Goal: Information Seeking & Learning: Learn about a topic

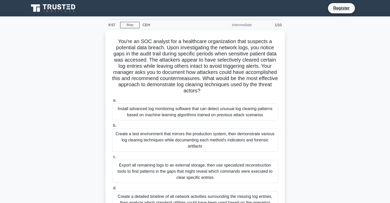
scroll to position [74, 0]
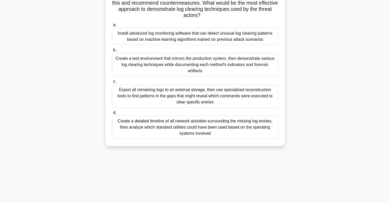
click at [190, 39] on div "Install advanced log monitoring software that can detect unusual log clearing p…" at bounding box center [195, 36] width 166 height 17
click at [112, 27] on input "a. Install advanced log monitoring software that can detect unusual log clearin…" at bounding box center [112, 24] width 0 height 3
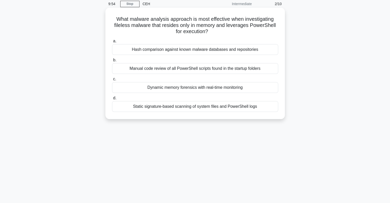
scroll to position [0, 0]
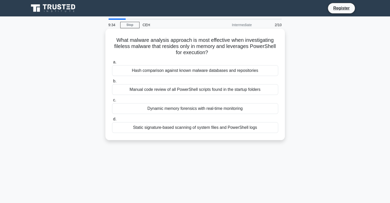
click at [175, 127] on div "Static signature-based scanning of system files and PowerShell logs" at bounding box center [195, 127] width 166 height 11
click at [112, 121] on input "d. Static signature-based scanning of system files and PowerShell logs" at bounding box center [112, 119] width 0 height 3
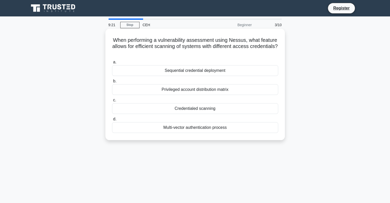
click at [189, 127] on div "Multi-vector authentication process" at bounding box center [195, 127] width 166 height 11
click at [112, 121] on input "d. Multi-vector authentication process" at bounding box center [112, 119] width 0 height 3
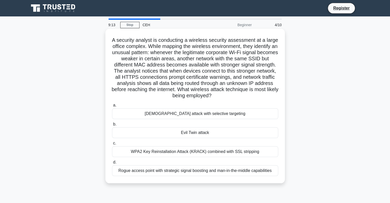
click at [209, 114] on div "Karma attack with selective targeting" at bounding box center [195, 113] width 166 height 11
click at [112, 107] on input "a. Karma attack with selective targeting" at bounding box center [112, 105] width 0 height 3
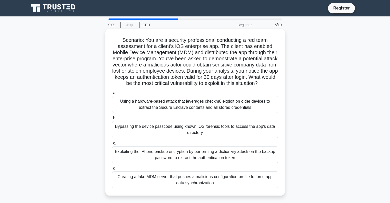
click at [191, 160] on div "Exploiting the iPhone backup encryption by performing a dictionary attack on th…" at bounding box center [195, 154] width 166 height 17
click at [112, 145] on input "c. Exploiting the iPhone backup encryption by performing a dictionary attack on…" at bounding box center [112, 143] width 0 height 3
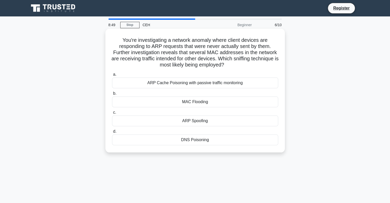
click at [174, 121] on div "ARP Spoofing" at bounding box center [195, 120] width 166 height 11
click at [112, 114] on input "c. ARP Spoofing" at bounding box center [112, 112] width 0 height 3
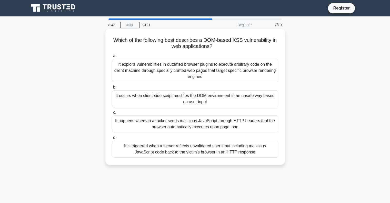
click at [226, 76] on div "It exploits vulnerabilities in outdated browser plugins to execute arbitrary co…" at bounding box center [195, 70] width 166 height 23
click at [112, 58] on input "a. It exploits vulnerabilities in outdated browser plugins to execute arbitrary…" at bounding box center [112, 55] width 0 height 3
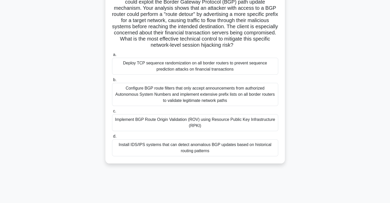
scroll to position [51, 0]
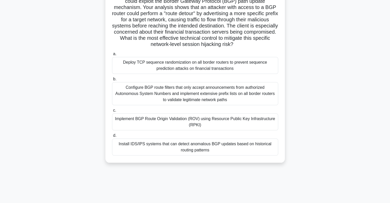
click at [200, 148] on div "Install IDS/IPS systems that can detect anomalous BGP updates based on historic…" at bounding box center [195, 147] width 166 height 17
click at [112, 137] on input "d. Install IDS/IPS systems that can detect anomalous BGP updates based on histo…" at bounding box center [112, 135] width 0 height 3
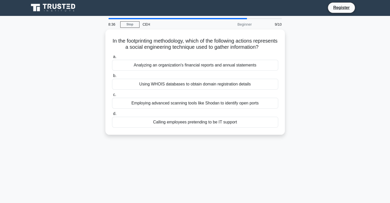
scroll to position [0, 0]
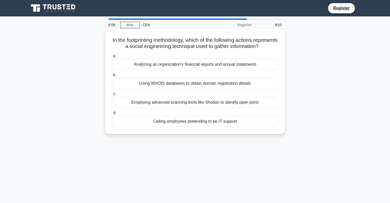
click at [201, 127] on div "Calling employees pretending to be IT support" at bounding box center [195, 121] width 166 height 11
click at [112, 115] on input "d. Calling employees pretending to be IT support" at bounding box center [112, 112] width 0 height 3
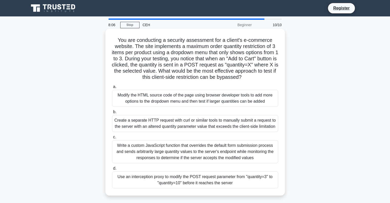
click at [230, 96] on div "Modify the HTML source code of the page using browser developer tools to add mo…" at bounding box center [195, 98] width 166 height 17
click at [216, 97] on div "Modify the HTML source code of the page using browser developer tools to add mo…" at bounding box center [195, 98] width 166 height 17
click at [112, 89] on input "a. Modify the HTML source code of the page using browser developer tools to add…" at bounding box center [112, 86] width 0 height 3
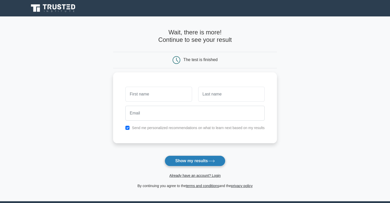
click at [191, 164] on button "Show my results" at bounding box center [195, 160] width 61 height 11
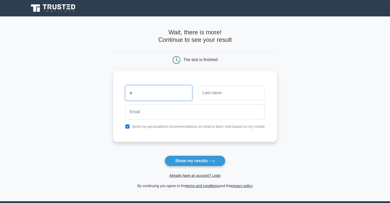
type input "o"
click at [231, 93] on input "text" at bounding box center [231, 92] width 66 height 15
type input "a"
click at [190, 119] on div at bounding box center [194, 111] width 145 height 19
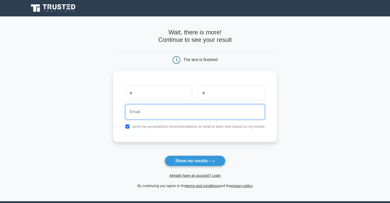
click at [185, 116] on input "email" at bounding box center [194, 111] width 139 height 15
type input "oa@gmail.com"
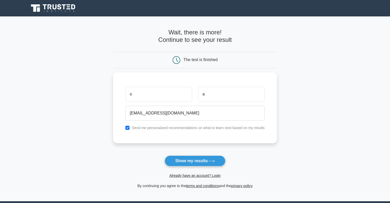
click at [294, 113] on main "Wait, there is more! Continue to see your result The test is finished o a" at bounding box center [195, 108] width 390 height 185
click at [193, 160] on button "Show my results" at bounding box center [195, 160] width 61 height 11
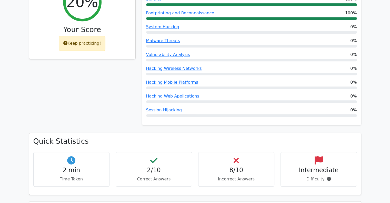
scroll to position [282, 0]
